Goal: Information Seeking & Learning: Understand process/instructions

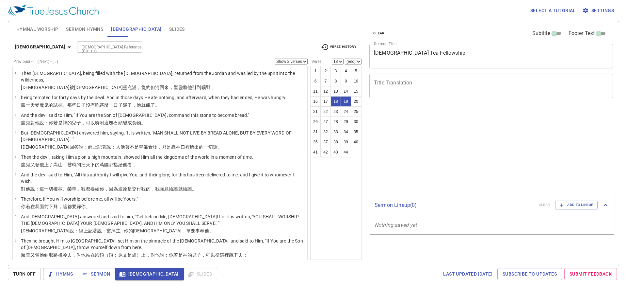
select select "2"
select select "18"
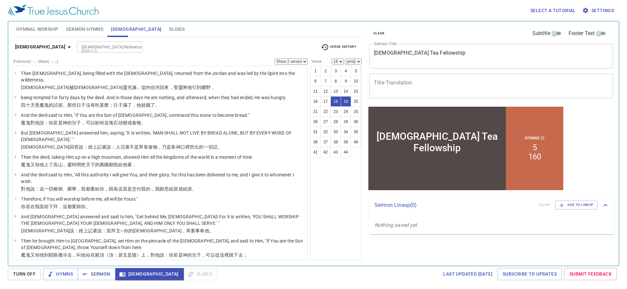
scroll to position [247, 0]
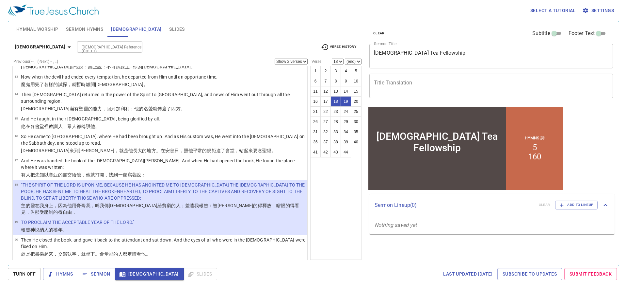
click at [331, 188] on div "1 2 3 4 5 6 7 8 9 10 11 12 13 14 15 16 17 18 19 20 21 22 23 24 25 26 27 28 29 3…" at bounding box center [335, 163] width 51 height 194
click at [342, 206] on div "1 2 3 4 5 6 7 8 9 10 11 12 13 14 15 16 17 18 19 20 21 22 23 24 25 26 27 28 29 3…" at bounding box center [335, 163] width 51 height 194
click at [169, 31] on span "Slides" at bounding box center [176, 29] width 15 height 8
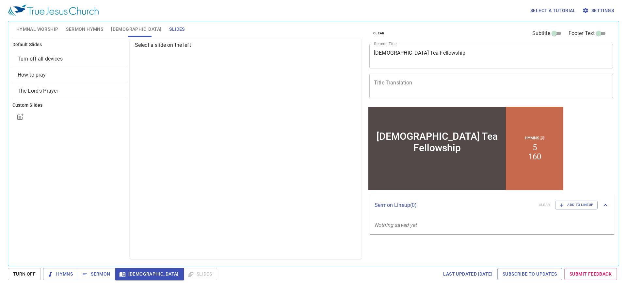
click at [79, 76] on span "How to pray" at bounding box center [70, 75] width 104 height 8
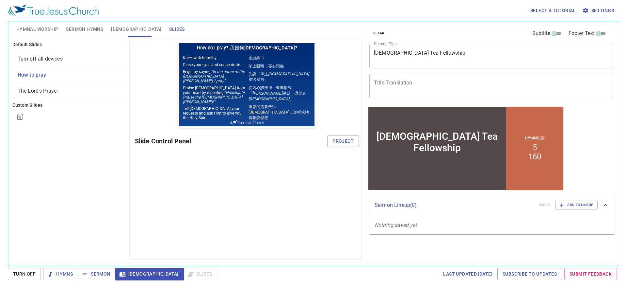
scroll to position [0, 0]
click at [350, 141] on span "Project" at bounding box center [343, 141] width 21 height 8
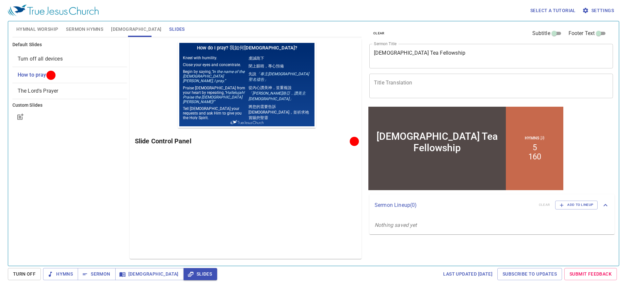
click at [309, 204] on div "Preview Only Slide Control Panel" at bounding box center [246, 149] width 232 height 220
click at [391, 273] on div "Last updated [DATE] Subscribe to Updates Submit Feedback" at bounding box center [420, 274] width 400 height 12
